Goal: Navigation & Orientation: Find specific page/section

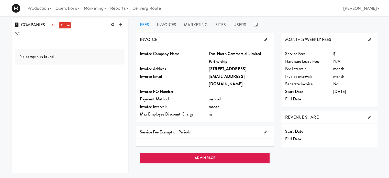
type input "w"
click at [77, 6] on link "Operations" at bounding box center [67, 8] width 28 height 16
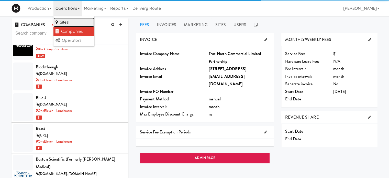
scroll to position [3064, 0]
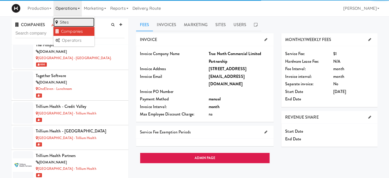
click at [65, 22] on link "Sites" at bounding box center [73, 22] width 41 height 9
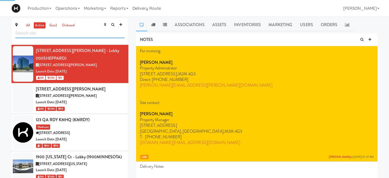
click at [40, 32] on input "text" at bounding box center [69, 33] width 109 height 9
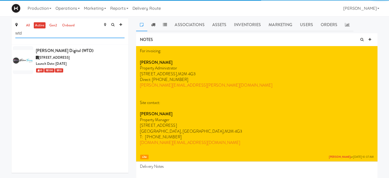
type input "wtd"
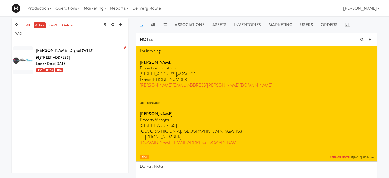
click at [76, 53] on div "[PERSON_NAME] Digital (WTD)" at bounding box center [80, 51] width 89 height 8
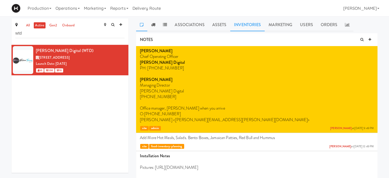
click at [253, 28] on link "Inventories" at bounding box center [247, 24] width 35 height 13
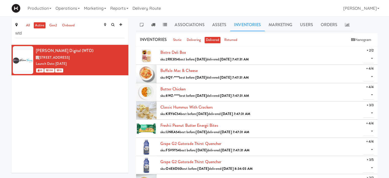
drag, startPoint x: 387, startPoint y: 31, endPoint x: 387, endPoint y: 35, distance: 4.3
click at [152, 23] on icon at bounding box center [153, 24] width 4 height 4
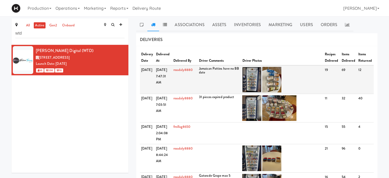
click at [253, 81] on img at bounding box center [251, 80] width 19 height 26
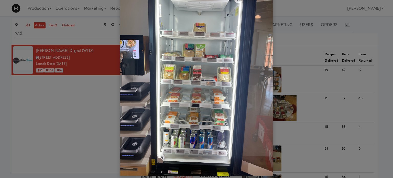
scroll to position [42, 0]
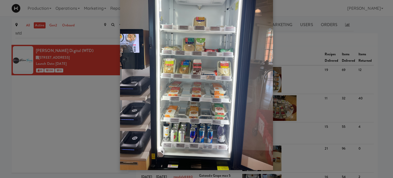
click at [208, 20] on img at bounding box center [196, 68] width 153 height 204
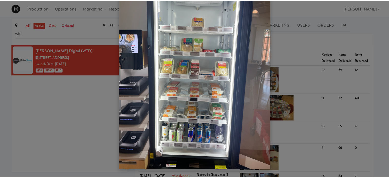
scroll to position [0, 0]
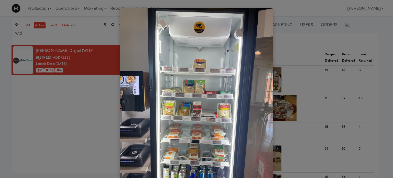
click at [328, 9] on div at bounding box center [196, 89] width 393 height 178
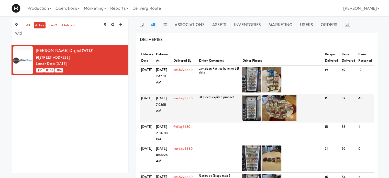
click at [247, 106] on img at bounding box center [251, 108] width 19 height 26
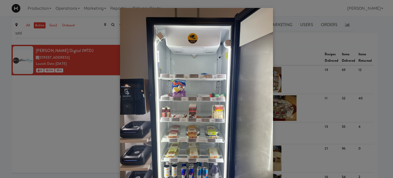
click at [285, 42] on div at bounding box center [196, 89] width 393 height 178
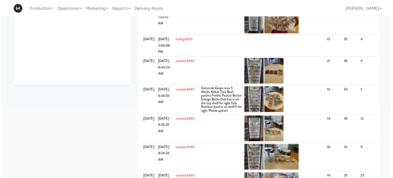
scroll to position [91, 0]
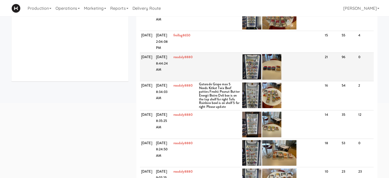
click at [251, 70] on img at bounding box center [251, 67] width 19 height 26
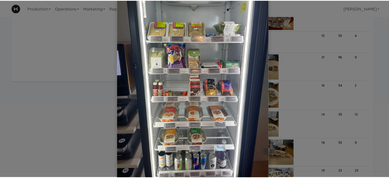
scroll to position [0, 0]
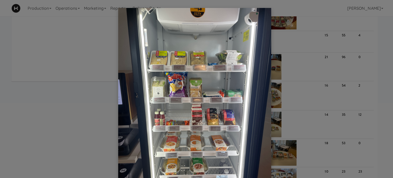
click at [324, 6] on div at bounding box center [196, 89] width 393 height 178
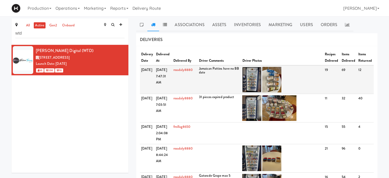
click at [254, 84] on img at bounding box center [251, 80] width 19 height 26
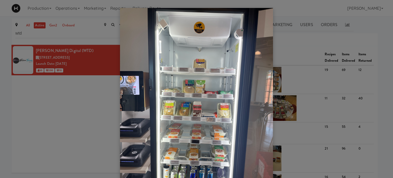
click at [276, 85] on div at bounding box center [196, 89] width 393 height 178
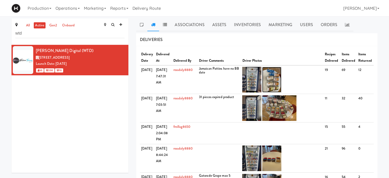
click at [276, 85] on img at bounding box center [271, 80] width 19 height 26
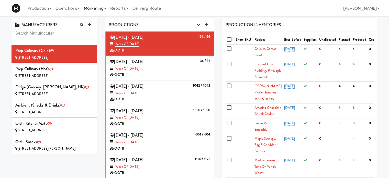
click at [91, 9] on link "Marketing" at bounding box center [95, 8] width 26 height 16
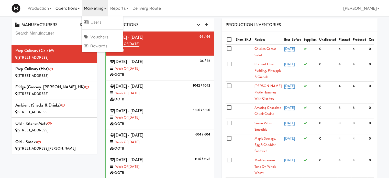
click at [70, 4] on link "Operations" at bounding box center [67, 8] width 28 height 16
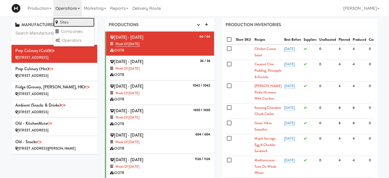
click at [72, 21] on link "Sites" at bounding box center [73, 22] width 41 height 9
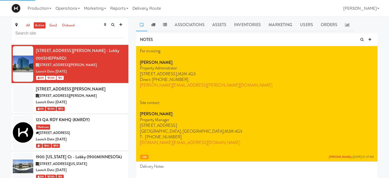
click at [78, 35] on input "text" at bounding box center [69, 33] width 109 height 9
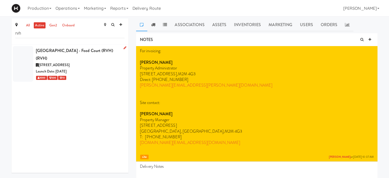
type input "rvh"
click at [101, 54] on div "[GEOGRAPHIC_DATA] - Food Court (RVH) (RVH)" at bounding box center [80, 54] width 89 height 15
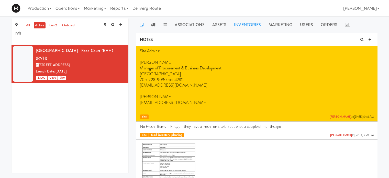
click at [243, 24] on link "Inventories" at bounding box center [247, 24] width 35 height 13
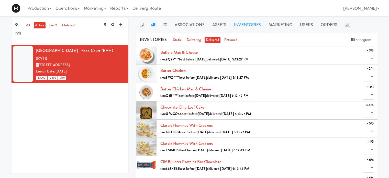
click at [155, 26] on link at bounding box center [153, 24] width 12 height 13
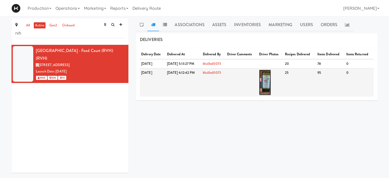
click at [271, 92] on img at bounding box center [265, 83] width 12 height 26
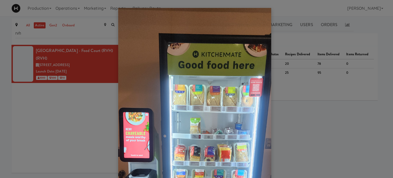
click at [322, 10] on div at bounding box center [196, 89] width 393 height 178
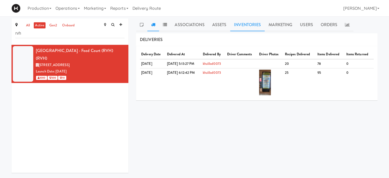
click at [238, 26] on link "Inventories" at bounding box center [247, 24] width 35 height 13
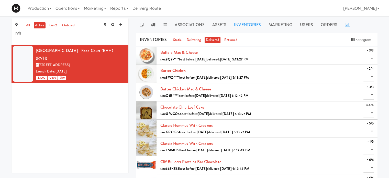
click at [345, 25] on icon at bounding box center [347, 24] width 5 height 4
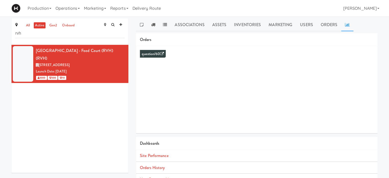
scroll to position [41, 0]
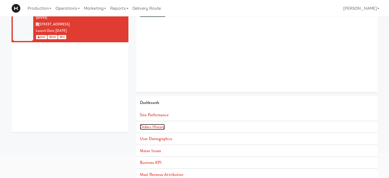
click at [154, 127] on link "Orders History" at bounding box center [152, 127] width 25 height 6
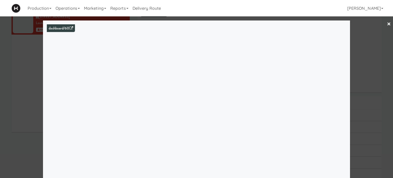
click at [387, 24] on link "×" at bounding box center [389, 24] width 4 height 16
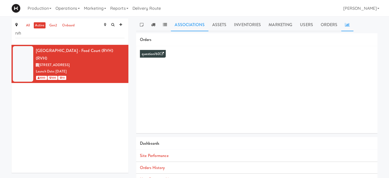
click at [191, 24] on link "Associations" at bounding box center [189, 24] width 37 height 13
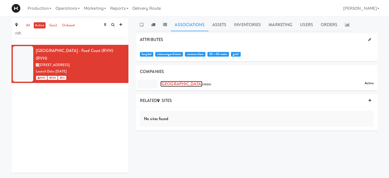
click at [185, 85] on link "[GEOGRAPHIC_DATA]" at bounding box center [181, 84] width 42 height 6
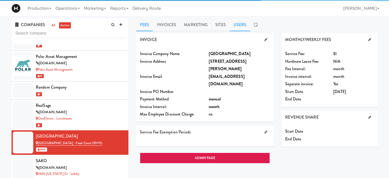
scroll to position [2661, 0]
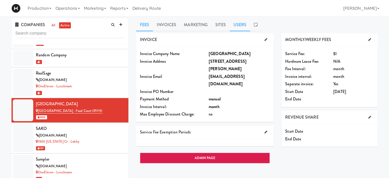
click at [237, 26] on link "Users" at bounding box center [240, 24] width 21 height 13
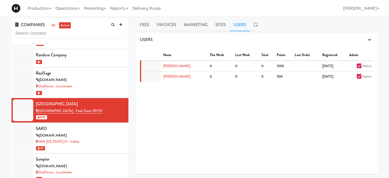
click at [306, 27] on ul "Fees Invoices Marketing Sites Users" at bounding box center [256, 24] width 241 height 13
